Goal: Transaction & Acquisition: Purchase product/service

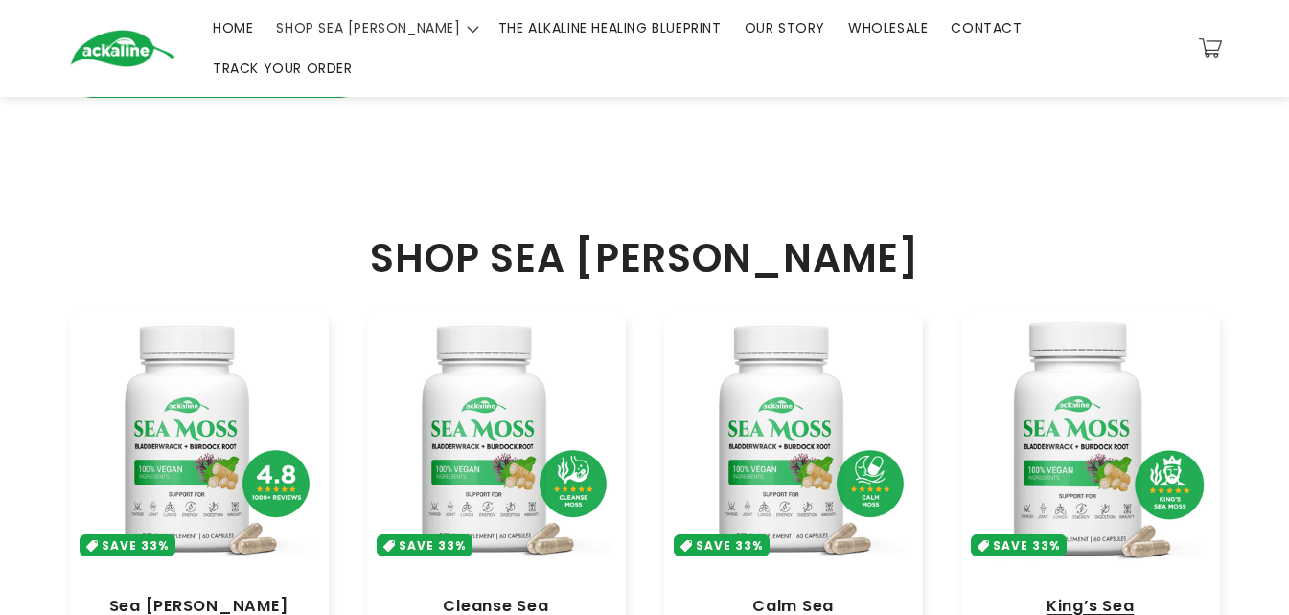
scroll to position [575, 0]
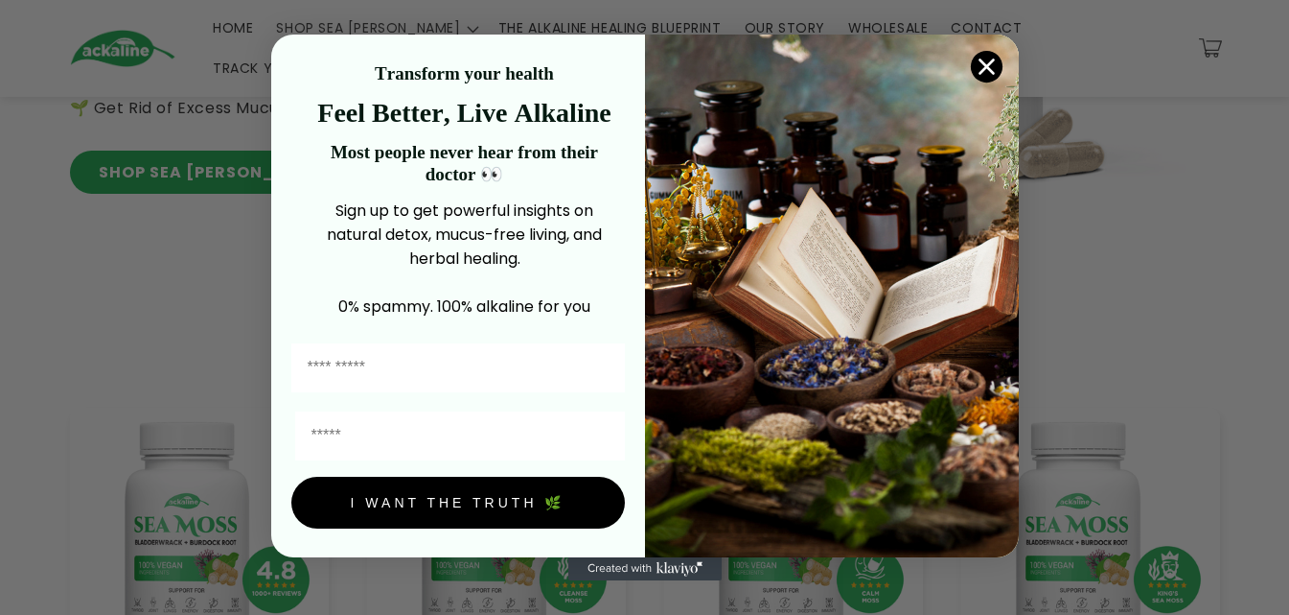
click at [1092, 460] on div "Close dialog Transform your health Feel Better, Live Alkaline Most people never…" at bounding box center [644, 307] width 1289 height 615
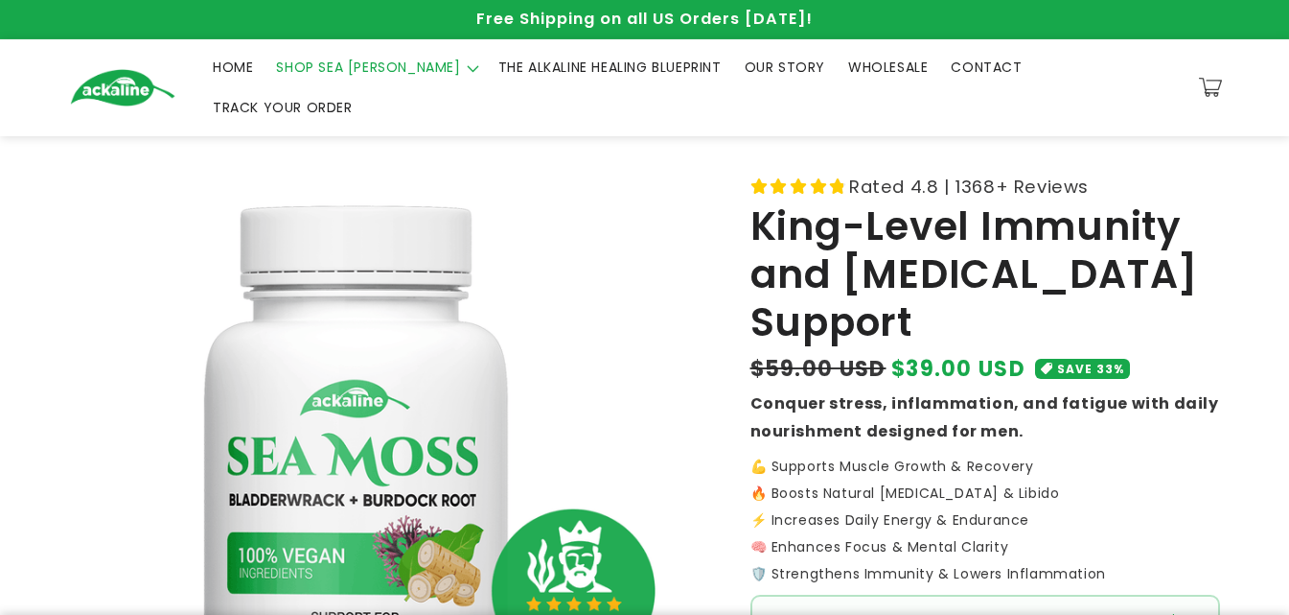
click at [530, 76] on span "THE ALKALINE HEALING BLUEPRINT" at bounding box center [610, 66] width 223 height 17
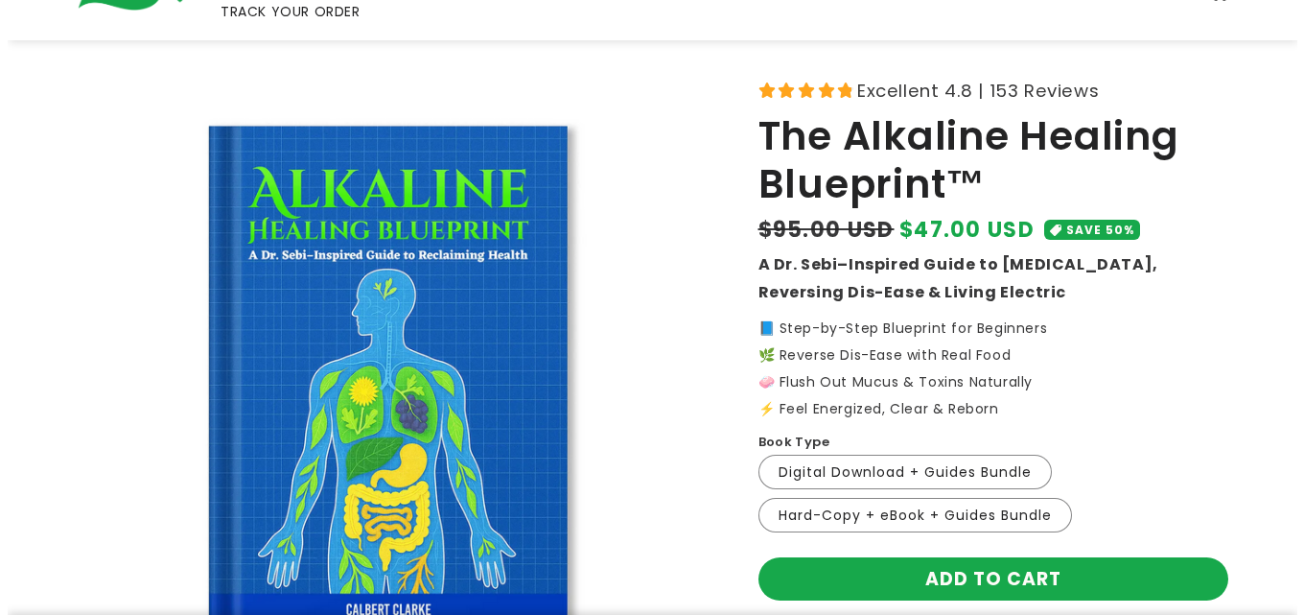
scroll to position [288, 0]
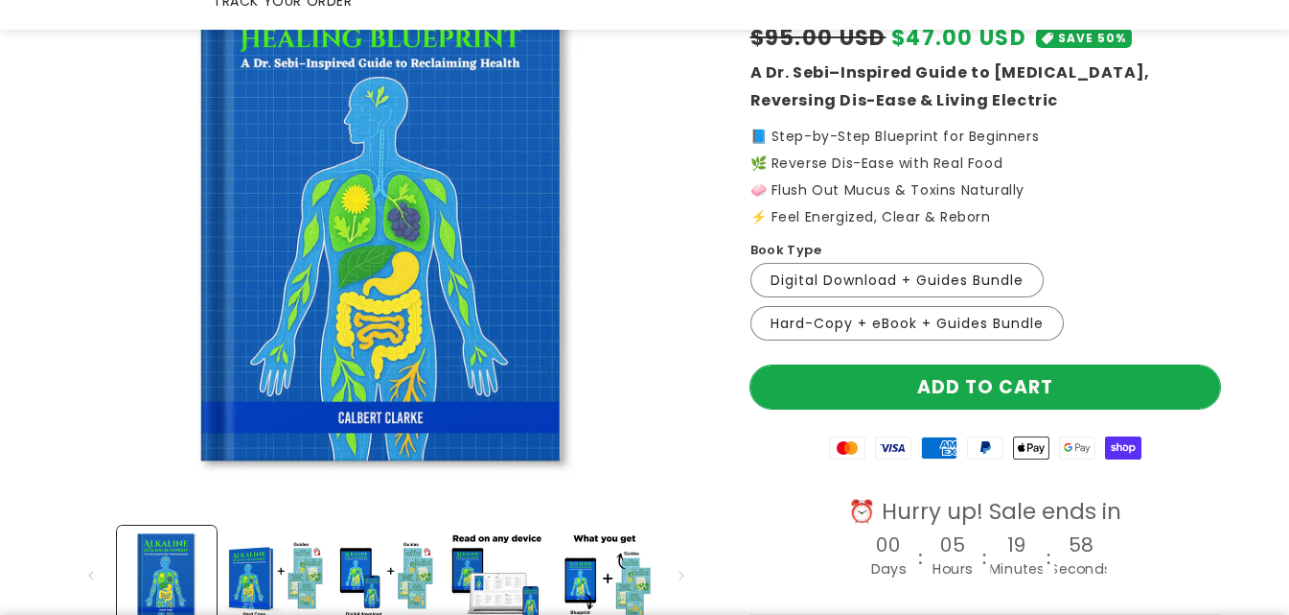
click at [927, 365] on button "Add to cart" at bounding box center [986, 386] width 470 height 43
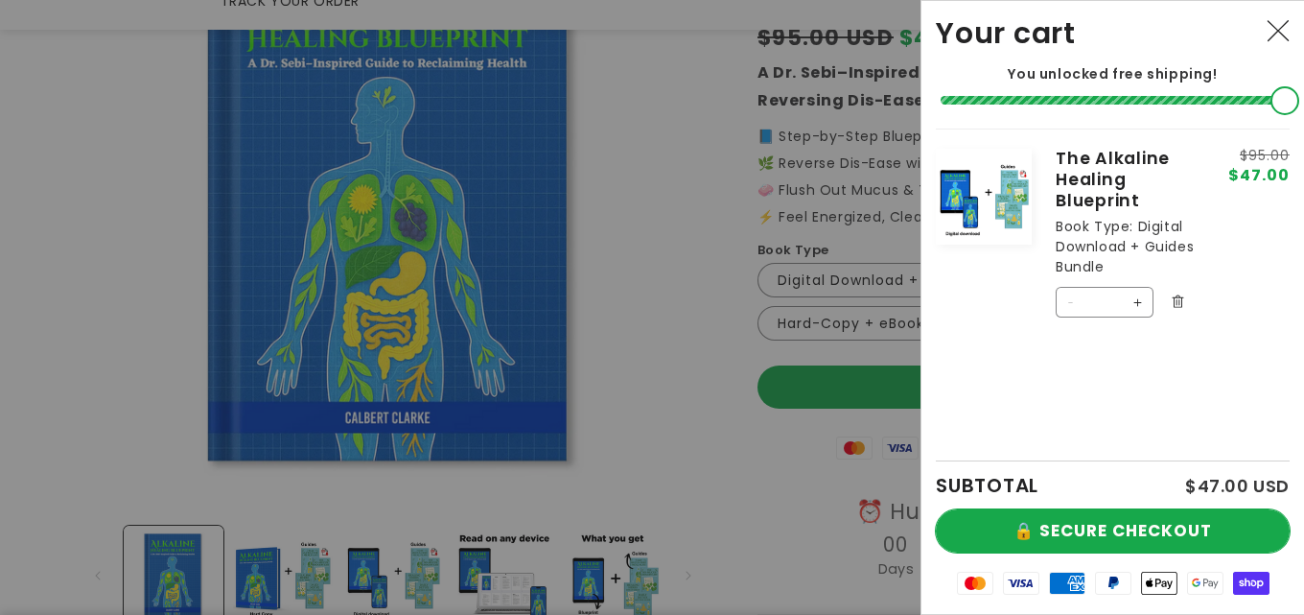
click at [1078, 517] on button "🔒 SECURE CHECKOUT" at bounding box center [1113, 530] width 354 height 43
